Goal: Entertainment & Leisure: Consume media (video, audio)

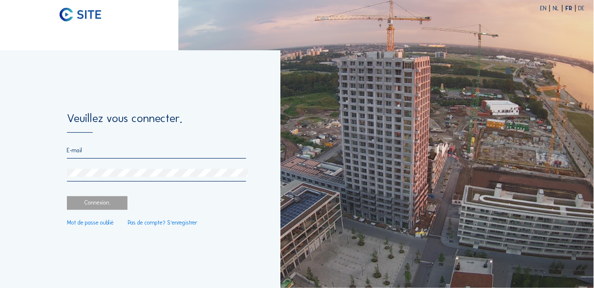
type input "[EMAIL_ADDRESS][DOMAIN_NAME]"
click at [91, 201] on div "Connexion." at bounding box center [97, 203] width 61 height 14
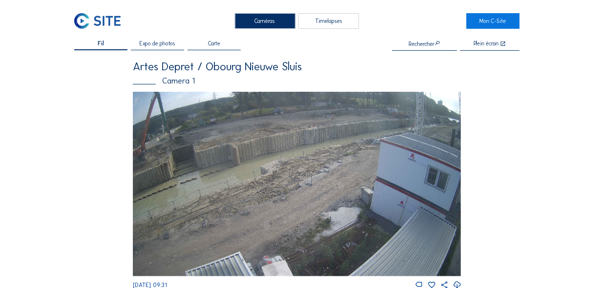
click at [321, 18] on div "Timelapses" at bounding box center [328, 21] width 61 height 16
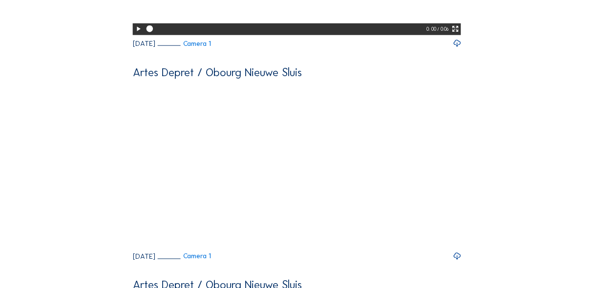
scroll to position [273, 0]
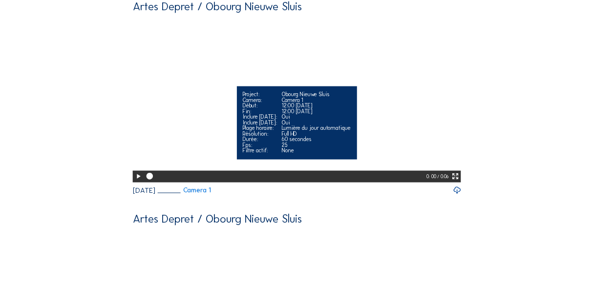
click at [136, 181] on icon at bounding box center [138, 176] width 8 height 9
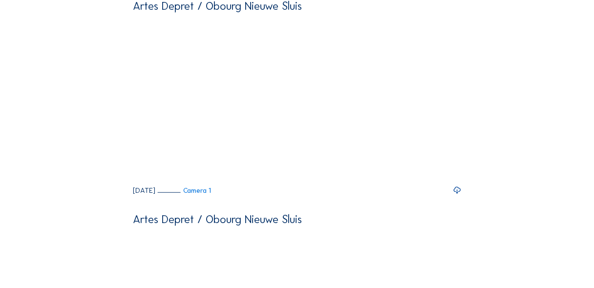
scroll to position [39, 0]
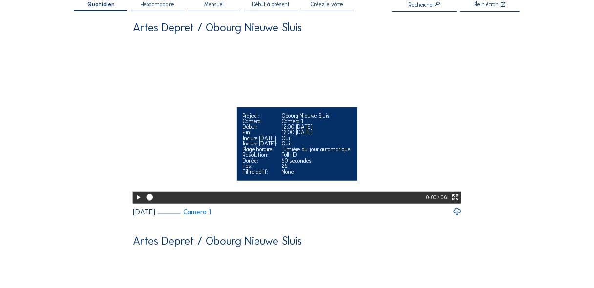
click at [137, 202] on icon at bounding box center [138, 197] width 8 height 9
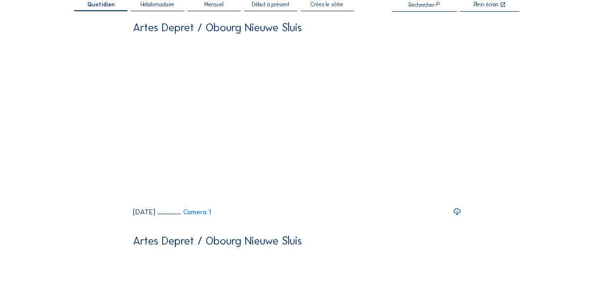
click at [159, 8] on span "Hebdomadaire" at bounding box center [158, 5] width 34 height 6
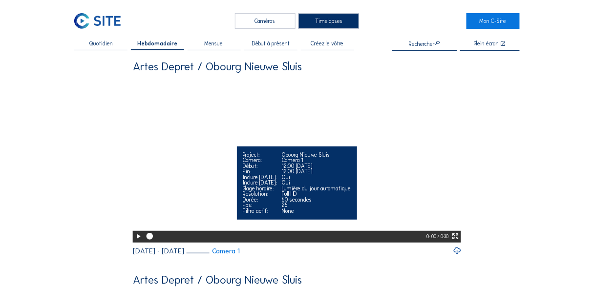
click at [136, 241] on icon at bounding box center [138, 236] width 8 height 9
drag, startPoint x: 365, startPoint y: 257, endPoint x: 312, endPoint y: 259, distance: 52.8
click at [314, 243] on div at bounding box center [285, 237] width 283 height 12
click at [223, 243] on div at bounding box center [286, 237] width 284 height 12
click at [153, 238] on div at bounding box center [206, 236] width 123 height 3
